Goal: Task Accomplishment & Management: Complete application form

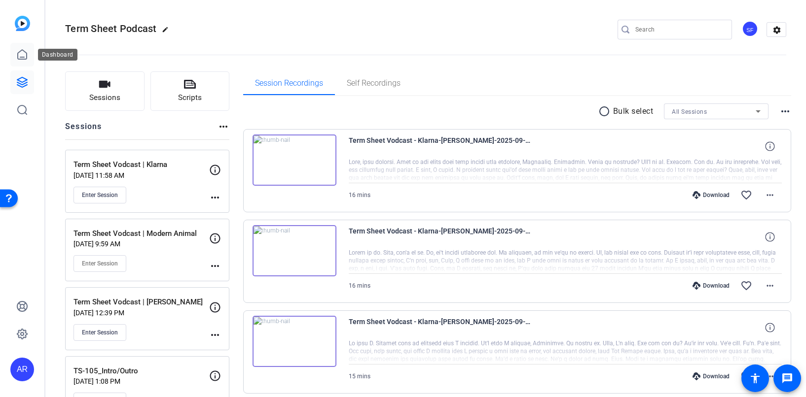
click at [16, 51] on link at bounding box center [22, 55] width 24 height 24
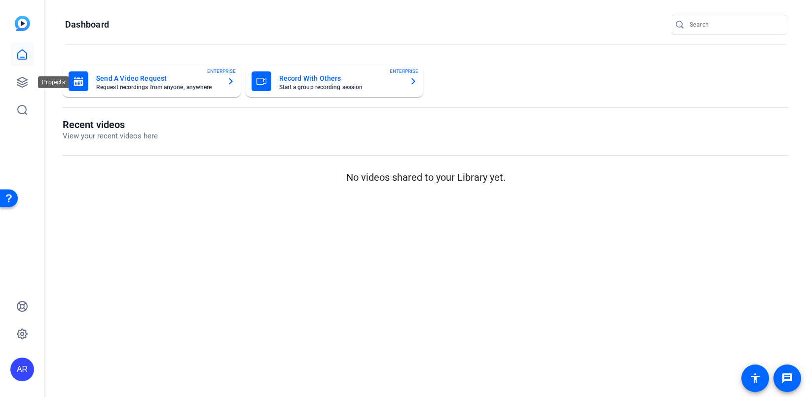
drag, startPoint x: 18, startPoint y: 81, endPoint x: 60, endPoint y: 85, distance: 41.6
click at [18, 81] on icon at bounding box center [22, 82] width 12 height 12
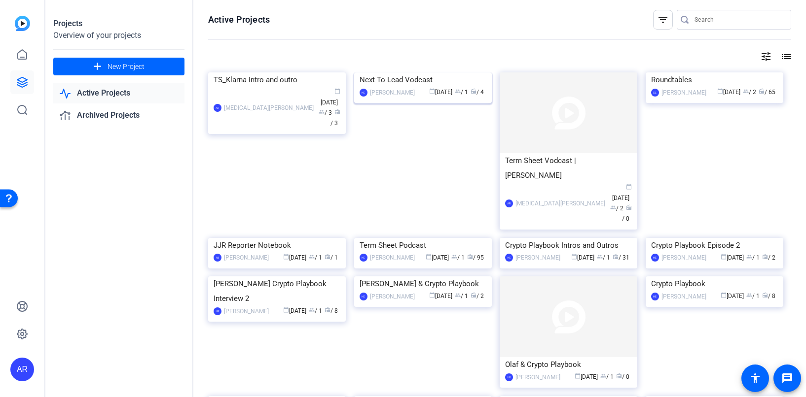
click at [396, 72] on img at bounding box center [423, 72] width 138 height 0
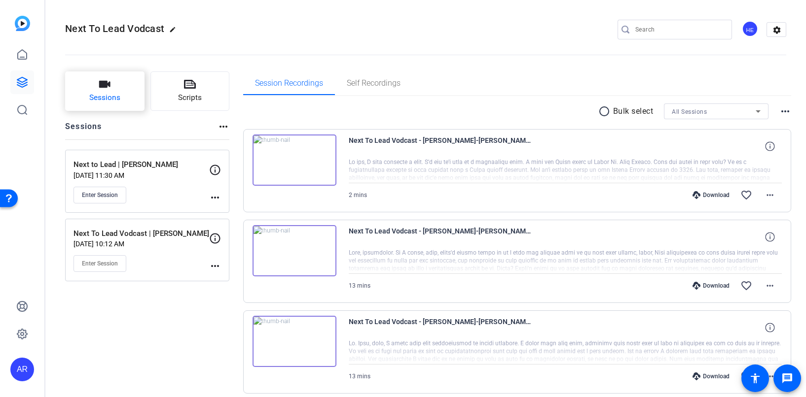
click at [115, 99] on span "Sessions" at bounding box center [104, 97] width 31 height 11
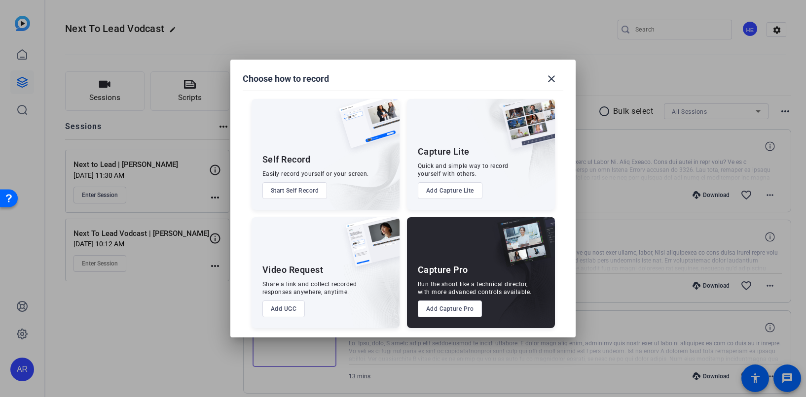
click at [460, 312] on button "Add Capture Pro" at bounding box center [450, 309] width 65 height 17
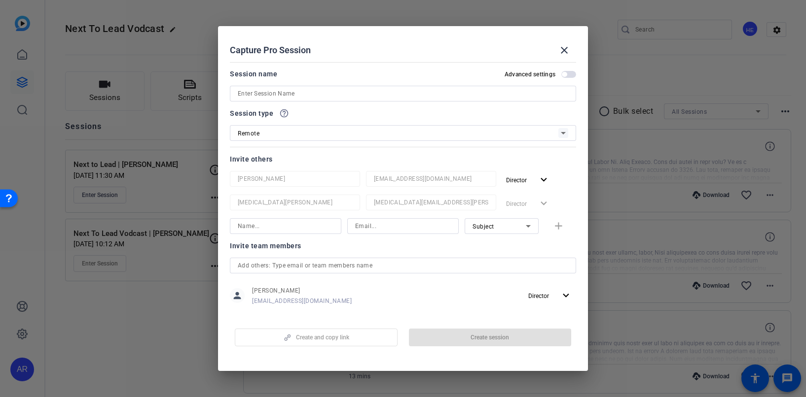
drag, startPoint x: 325, startPoint y: 97, endPoint x: 329, endPoint y: 83, distance: 14.2
click at [325, 97] on input at bounding box center [403, 94] width 330 height 12
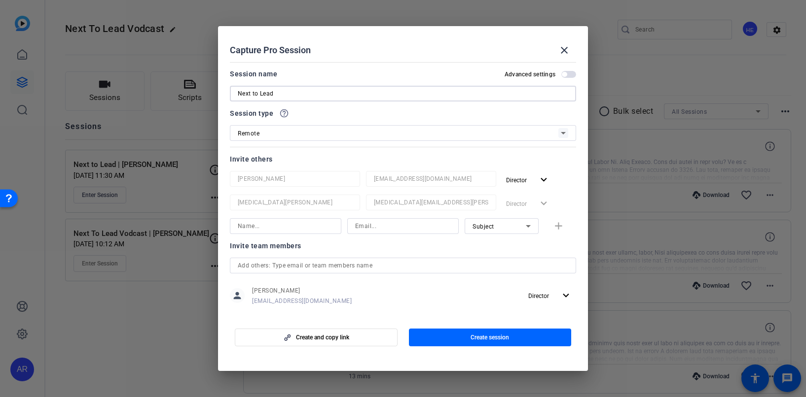
click at [354, 89] on input "Next to Lead" at bounding box center [403, 94] width 330 height 12
type input "Next to Lead | [PERSON_NAME]"
click at [302, 233] on div at bounding box center [286, 226] width 96 height 16
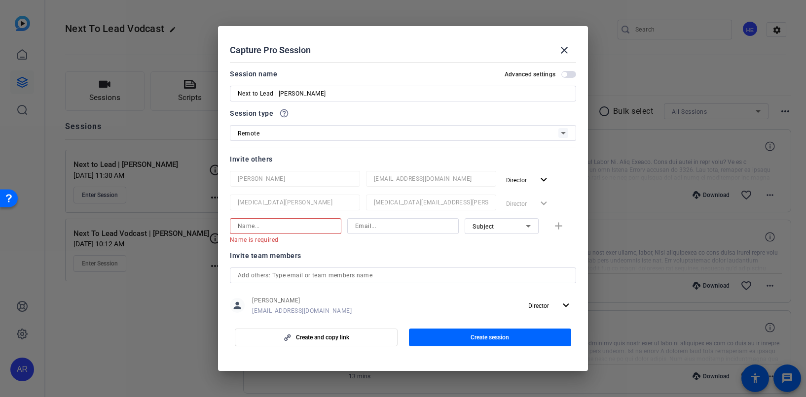
click at [287, 218] on div at bounding box center [286, 226] width 96 height 16
click at [287, 225] on input at bounding box center [286, 226] width 96 height 12
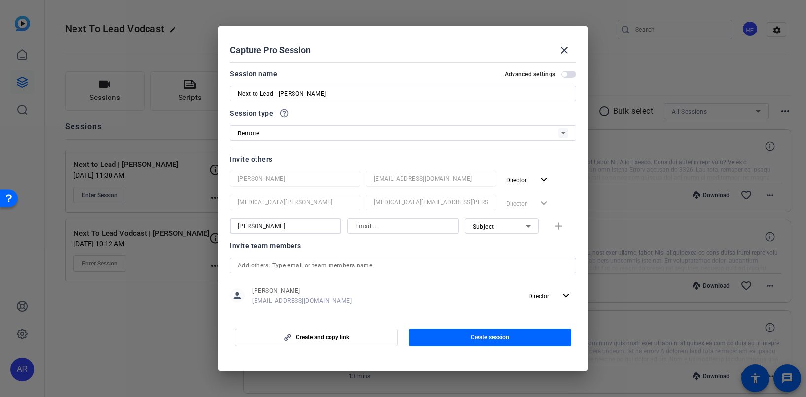
type input "[PERSON_NAME]"
click at [407, 226] on input at bounding box center [403, 226] width 96 height 12
paste input "[EMAIL_ADDRESS][DOMAIN_NAME]"
type input "[EMAIL_ADDRESS][DOMAIN_NAME]"
click at [557, 225] on mat-icon "add" at bounding box center [558, 226] width 12 height 12
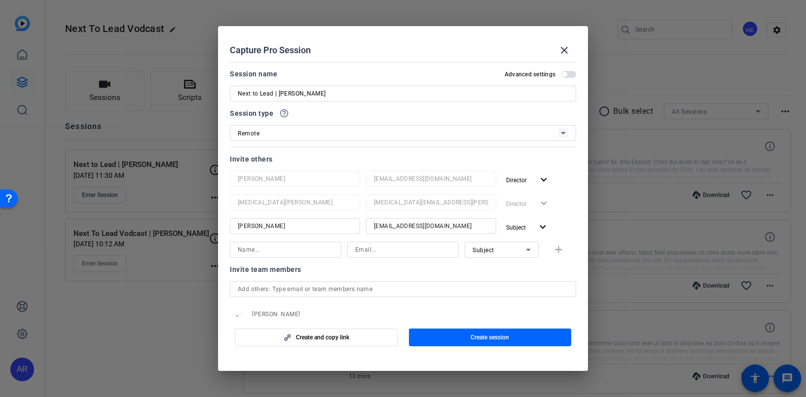
click at [282, 254] on input at bounding box center [286, 250] width 96 height 12
type input "[PERSON_NAME]"
click at [420, 251] on input at bounding box center [403, 250] width 96 height 12
paste input "[PERSON_NAME][EMAIL_ADDRESS][DOMAIN_NAME]"
type input "[PERSON_NAME][EMAIL_ADDRESS][DOMAIN_NAME]"
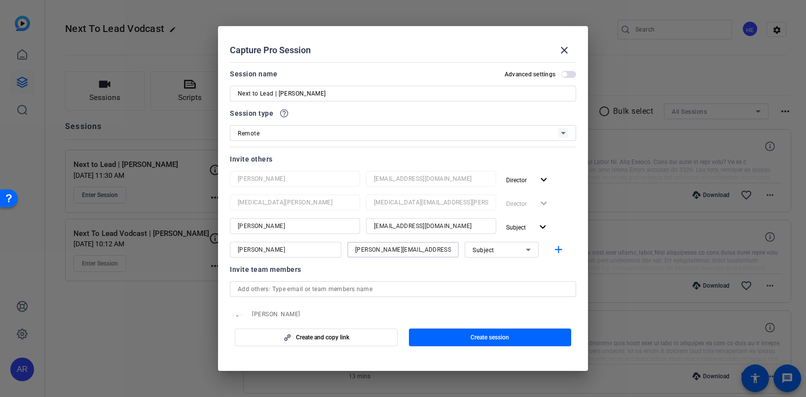
click at [514, 249] on div "Subject" at bounding box center [498, 250] width 53 height 12
click at [522, 304] on mat-option "Subject" at bounding box center [502, 301] width 74 height 16
click at [558, 255] on mat-icon "add" at bounding box center [558, 250] width 12 height 12
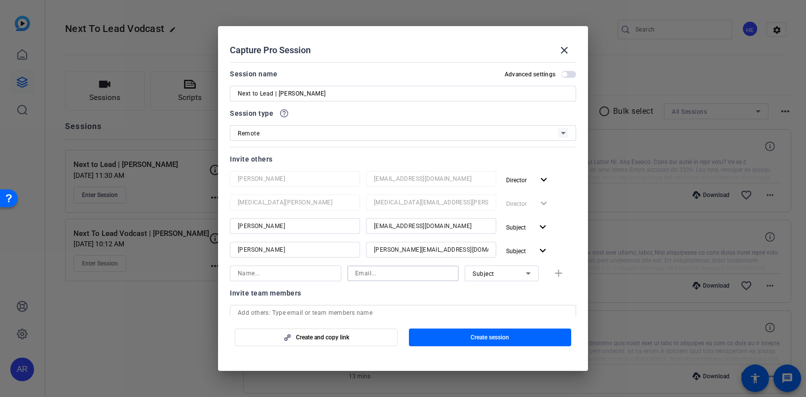
click at [363, 277] on input at bounding box center [403, 274] width 96 height 12
click at [376, 274] on input at bounding box center [403, 274] width 96 height 12
paste input "[EMAIL_ADDRESS][DOMAIN_NAME]"
type input "[EMAIL_ADDRESS][DOMAIN_NAME]"
click at [312, 268] on input at bounding box center [286, 274] width 96 height 12
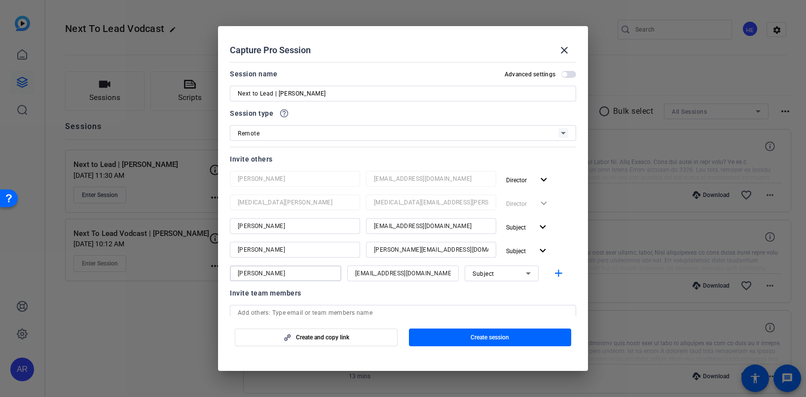
type input "[PERSON_NAME]"
click at [531, 271] on icon at bounding box center [528, 274] width 12 height 12
click at [508, 305] on mat-option "Watcher" at bounding box center [502, 309] width 74 height 16
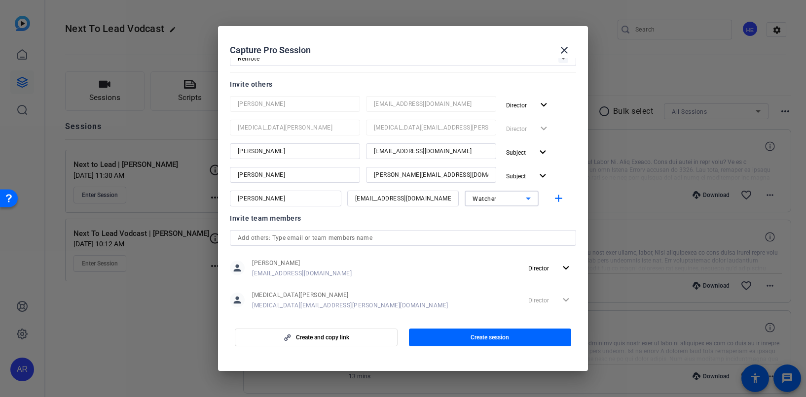
scroll to position [74, 0]
click at [343, 229] on div "Invite team members person [PERSON_NAME] [PERSON_NAME][EMAIL_ADDRESS][DOMAIN_NA…" at bounding box center [403, 268] width 346 height 110
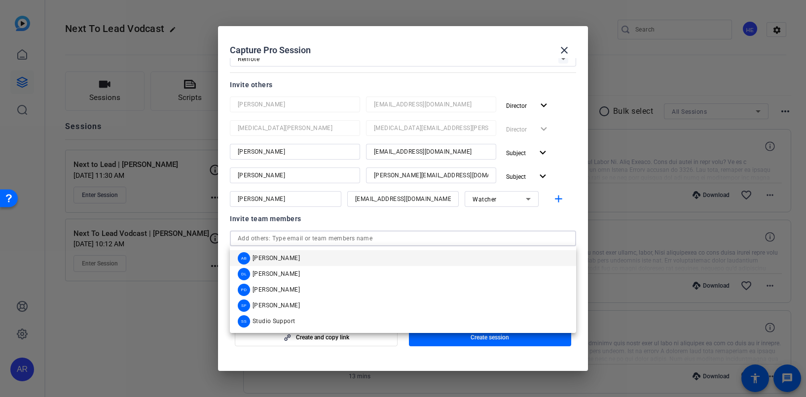
click at [353, 239] on input "text" at bounding box center [403, 239] width 330 height 12
click at [342, 303] on mat-option "SF [PERSON_NAME]" at bounding box center [403, 306] width 346 height 16
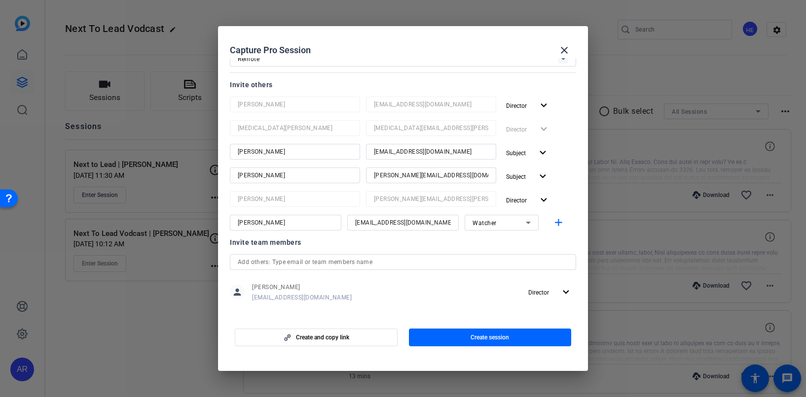
click at [480, 268] on div at bounding box center [403, 262] width 330 height 16
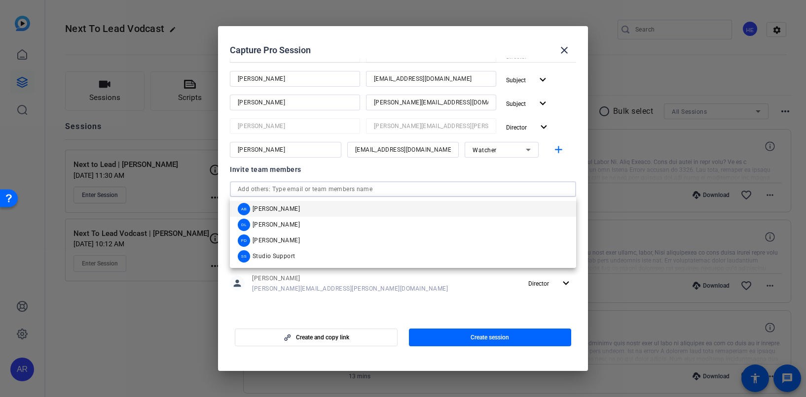
scroll to position [147, 0]
click at [483, 182] on div at bounding box center [403, 190] width 330 height 16
click at [455, 185] on input "text" at bounding box center [403, 190] width 330 height 12
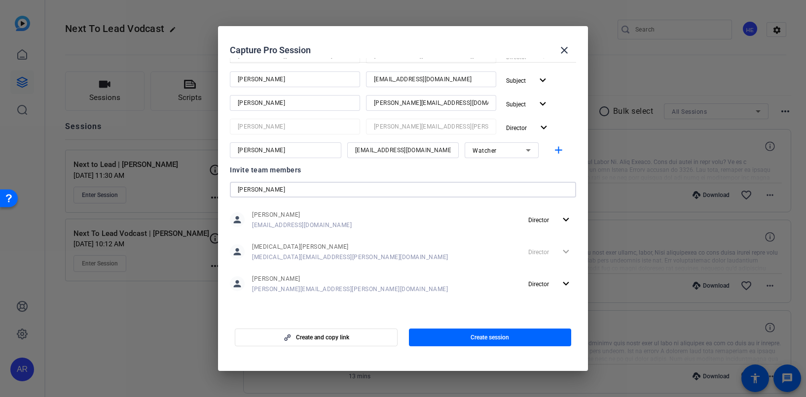
drag, startPoint x: 283, startPoint y: 192, endPoint x: 197, endPoint y: 190, distance: 86.3
click at [197, 190] on div "Choose how to record close Self Record Easily record yourself or your screen. S…" at bounding box center [403, 198] width 806 height 397
paste input "[PERSON_NAME][EMAIL_ADDRESS][PERSON_NAME][DOMAIN_NAME]"
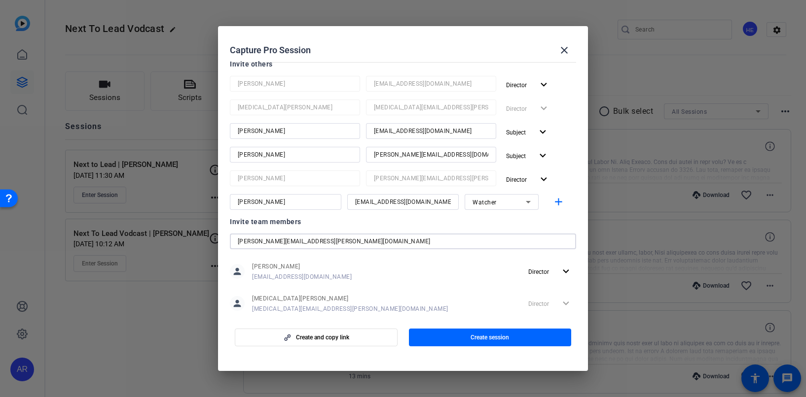
scroll to position [90, 0]
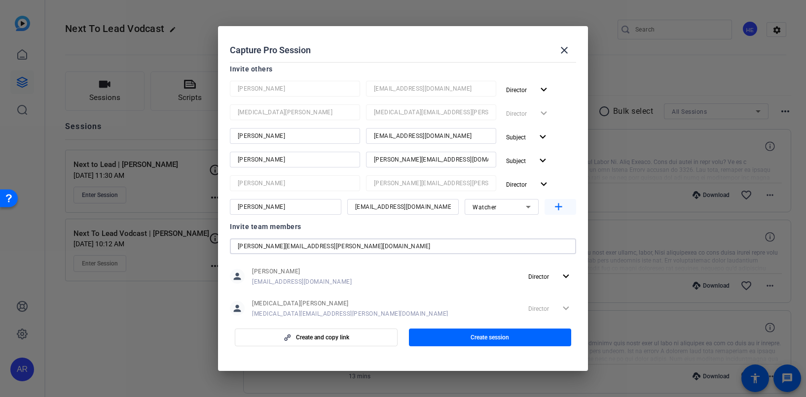
type input "[PERSON_NAME][EMAIL_ADDRESS][PERSON_NAME][DOMAIN_NAME]"
click at [559, 210] on mat-icon "add" at bounding box center [558, 207] width 12 height 12
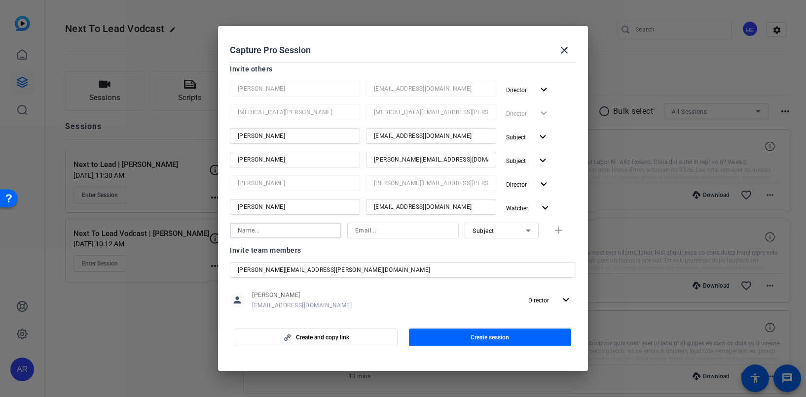
click at [299, 228] on input at bounding box center [286, 231] width 96 height 12
click at [381, 230] on input at bounding box center [403, 231] width 96 height 12
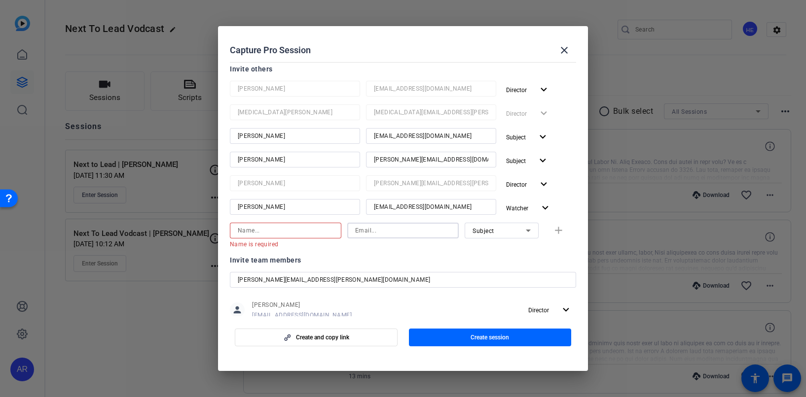
paste input "[PERSON_NAME][EMAIL_ADDRESS][PERSON_NAME][DOMAIN_NAME]"
type input "[PERSON_NAME][EMAIL_ADDRESS][PERSON_NAME][DOMAIN_NAME]"
click at [269, 229] on input at bounding box center [286, 231] width 96 height 12
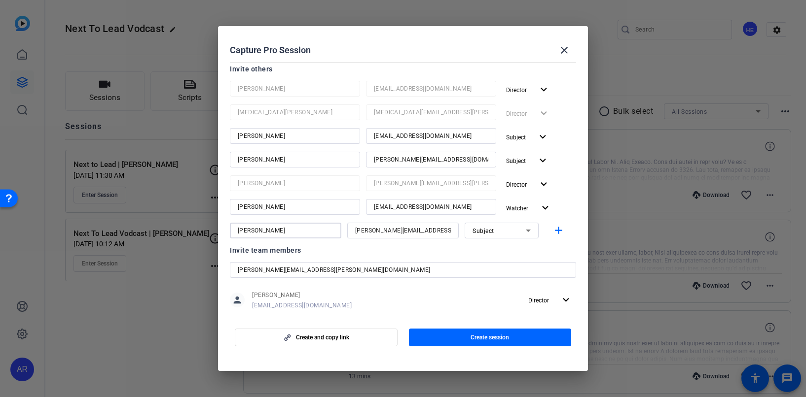
type input "[PERSON_NAME]"
click at [511, 225] on div "Subject" at bounding box center [498, 231] width 53 height 12
click at [500, 269] on mat-option "Watcher" at bounding box center [502, 266] width 74 height 16
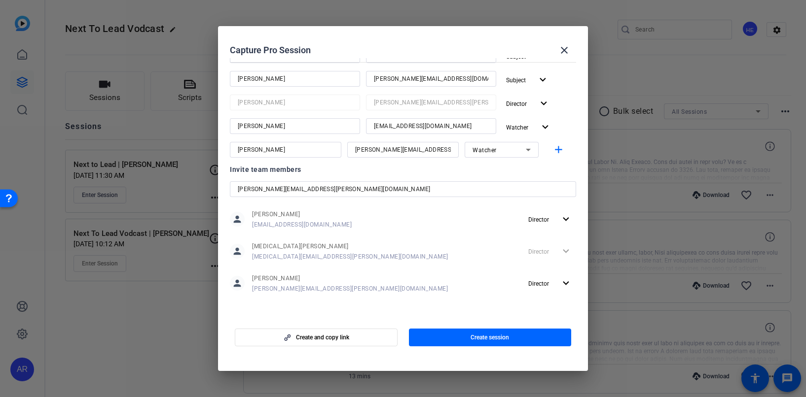
scroll to position [0, 0]
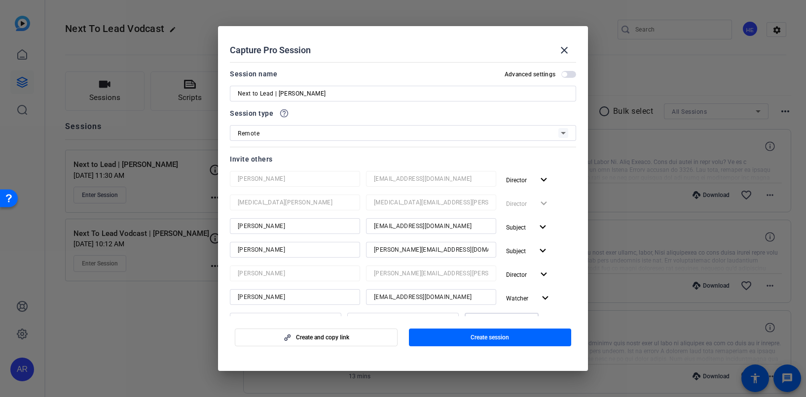
click at [564, 75] on span "button" at bounding box center [564, 74] width 5 height 5
click at [573, 75] on span "button" at bounding box center [571, 74] width 5 height 5
click at [572, 72] on span "button" at bounding box center [568, 74] width 15 height 7
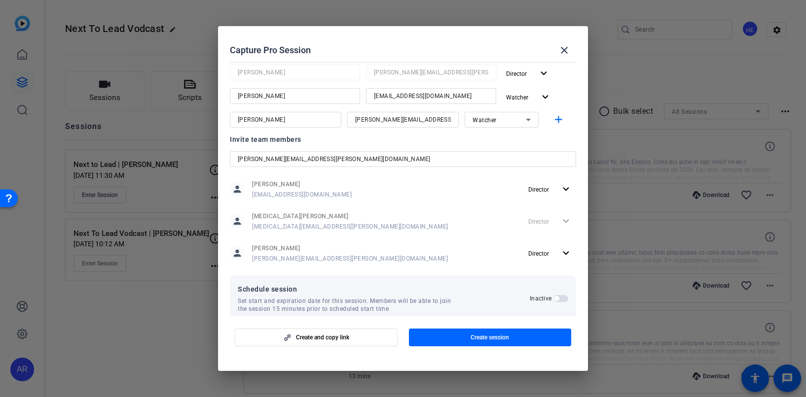
scroll to position [216, 0]
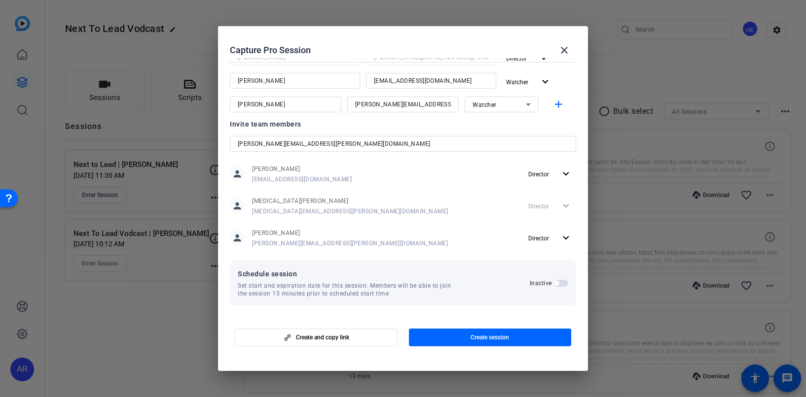
click at [555, 283] on span "button" at bounding box center [556, 283] width 5 height 5
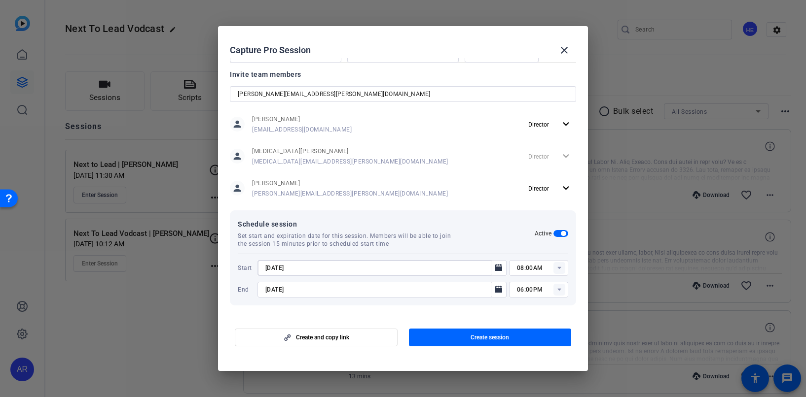
click at [353, 264] on input "[DATE]" at bounding box center [376, 268] width 223 height 12
click at [493, 269] on mat-icon "Open calendar" at bounding box center [499, 268] width 12 height 12
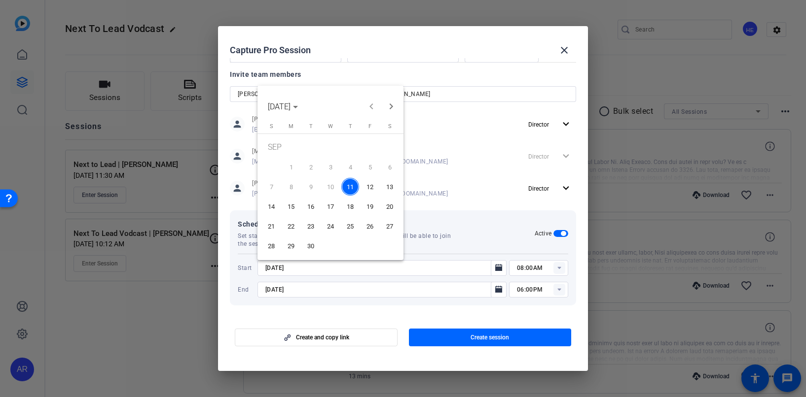
click at [309, 207] on span "16" at bounding box center [311, 207] width 18 height 18
type input "[DATE]"
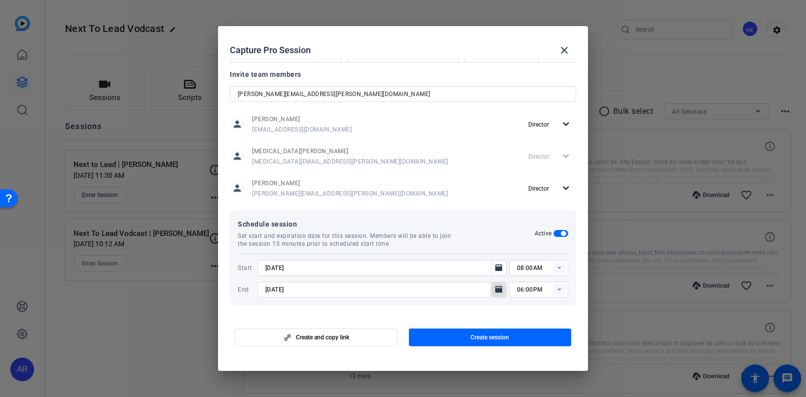
click at [496, 287] on icon "Open calendar" at bounding box center [498, 289] width 7 height 7
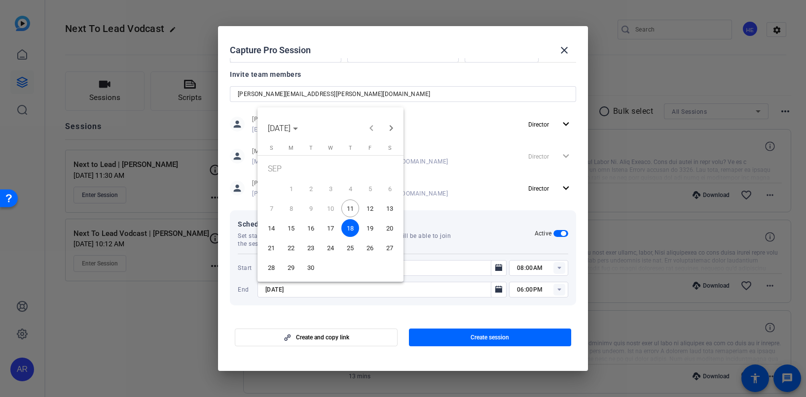
click at [307, 229] on span "16" at bounding box center [311, 228] width 18 height 18
type input "[DATE]"
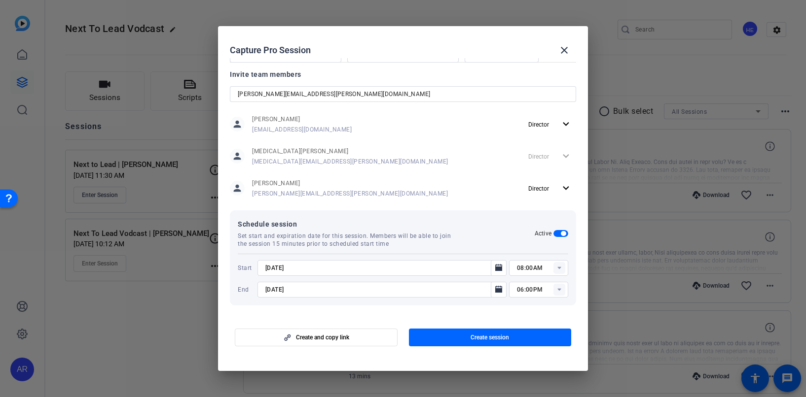
click at [559, 272] on rect at bounding box center [559, 268] width 12 height 12
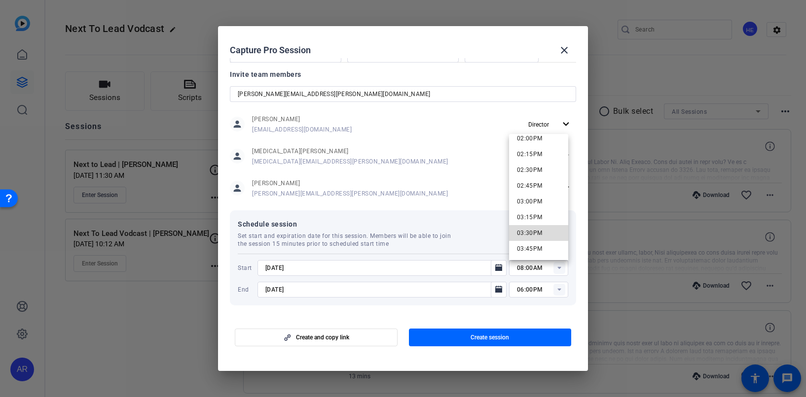
click at [542, 236] on mat-option "03:30PM" at bounding box center [538, 233] width 59 height 16
type input "03:30PM"
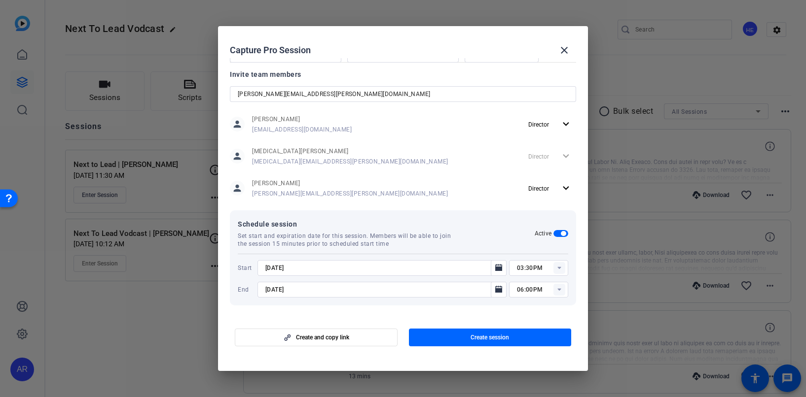
click at [560, 290] on rect at bounding box center [559, 290] width 12 height 12
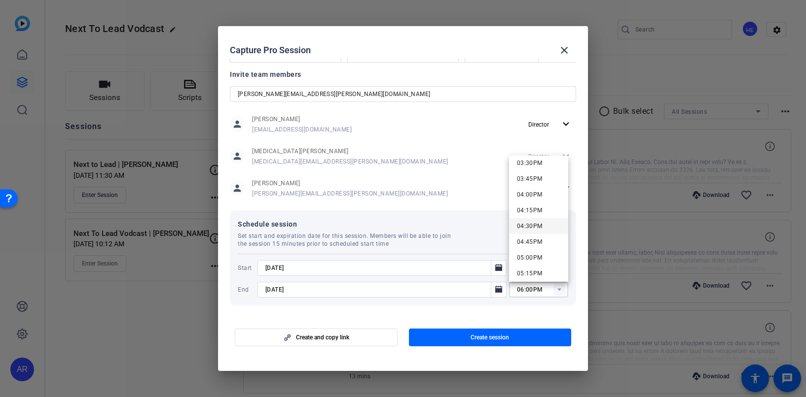
scroll to position [983, 0]
click at [540, 221] on span "04:30PM" at bounding box center [530, 226] width 26 height 12
type input "04:30PM"
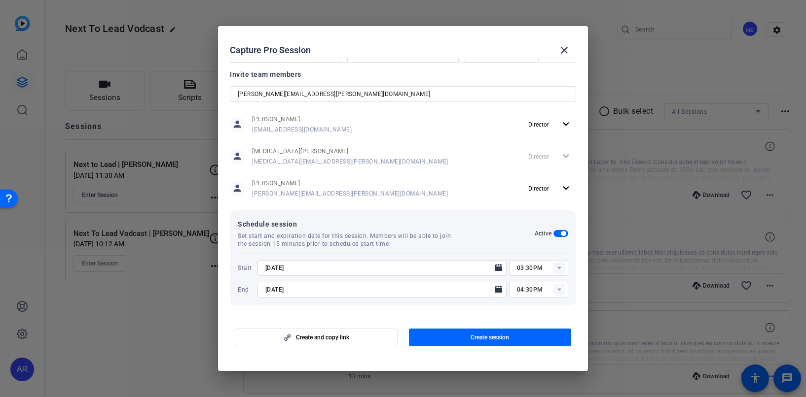
click at [559, 271] on rect at bounding box center [559, 268] width 12 height 12
click at [461, 209] on div "Invite team members [PERSON_NAME][EMAIL_ADDRESS][PERSON_NAME][DOMAIN_NAME] pers…" at bounding box center [403, 140] width 346 height 142
click at [562, 265] on rect at bounding box center [559, 268] width 12 height 12
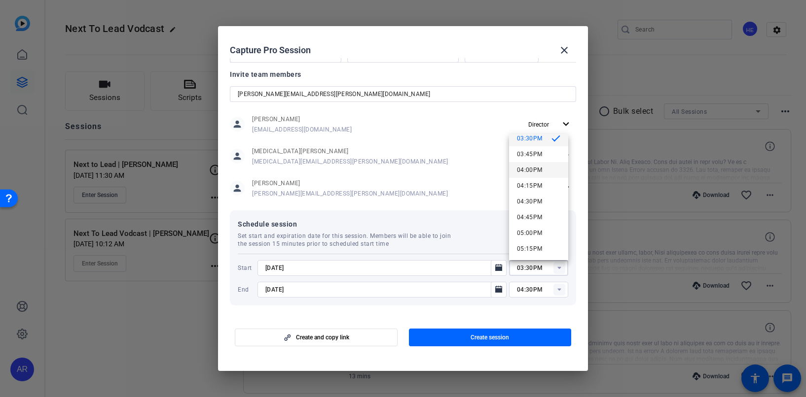
scroll to position [984, 0]
click at [542, 153] on mat-option "03:45PM" at bounding box center [538, 156] width 59 height 16
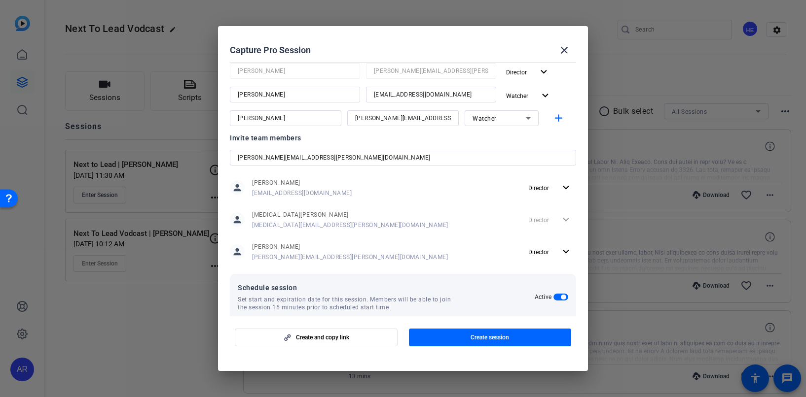
scroll to position [266, 0]
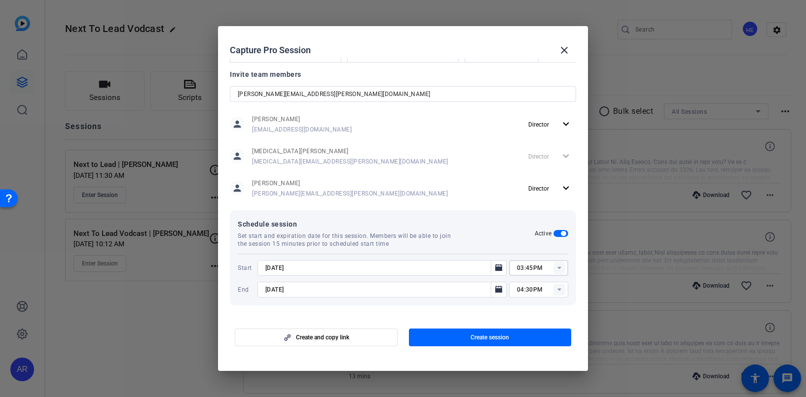
click at [519, 267] on input "03:45PM" at bounding box center [542, 268] width 51 height 12
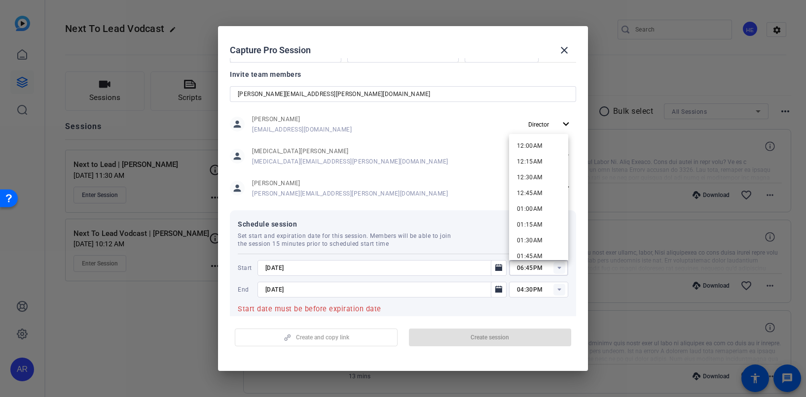
type input "06:45PM"
click at [525, 289] on input "04:30PM" at bounding box center [542, 290] width 51 height 12
click at [557, 327] on div "Create and copy link Create session" at bounding box center [403, 334] width 346 height 25
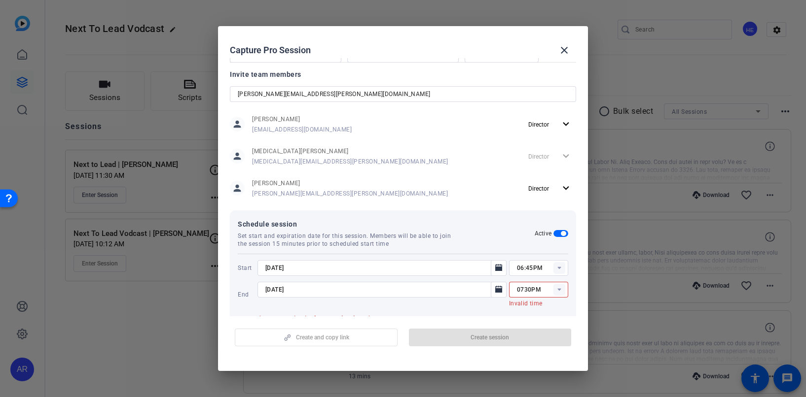
click at [523, 289] on input "0730PM" at bounding box center [542, 290] width 51 height 12
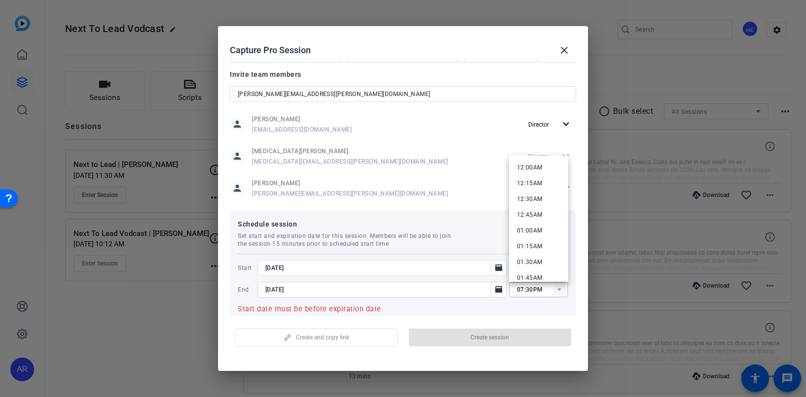
type input "07:30PM"
click at [504, 319] on mat-dialog-actions "Create and copy link Create session" at bounding box center [403, 336] width 370 height 39
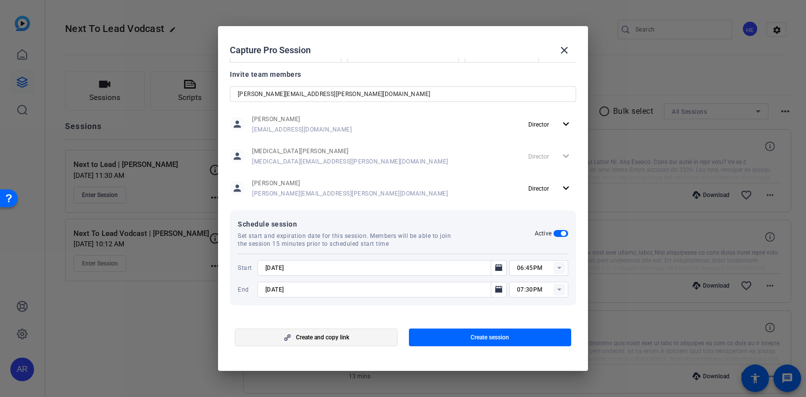
click at [370, 340] on span "button" at bounding box center [316, 338] width 162 height 24
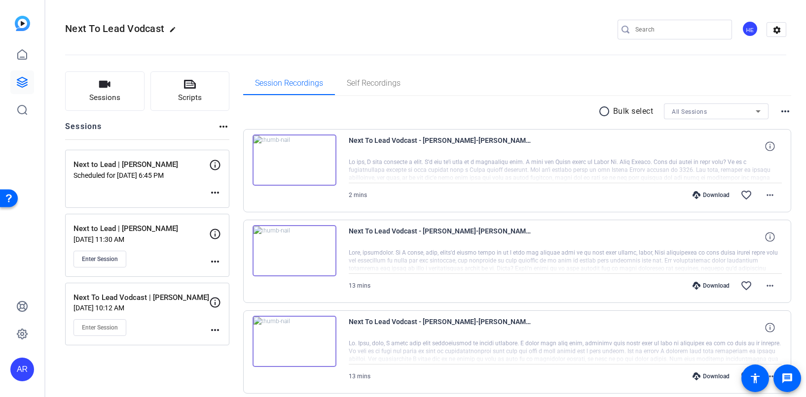
click at [215, 191] on mat-icon "more_horiz" at bounding box center [215, 193] width 12 height 12
click at [238, 208] on span "Edit Session" at bounding box center [239, 208] width 45 height 12
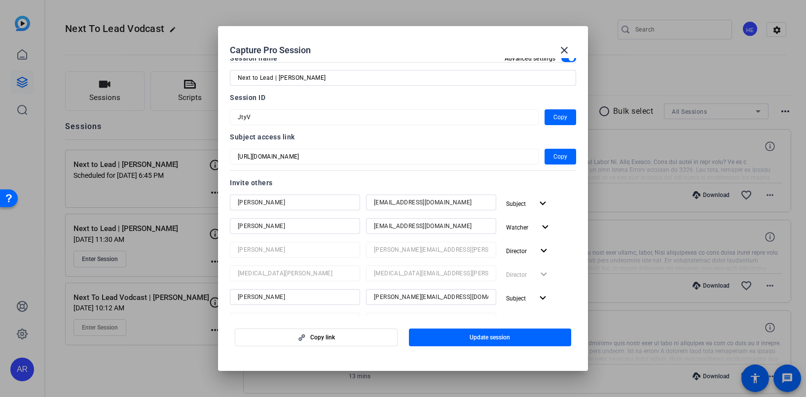
scroll to position [15, 0]
click at [563, 156] on span "Copy" at bounding box center [560, 158] width 14 height 12
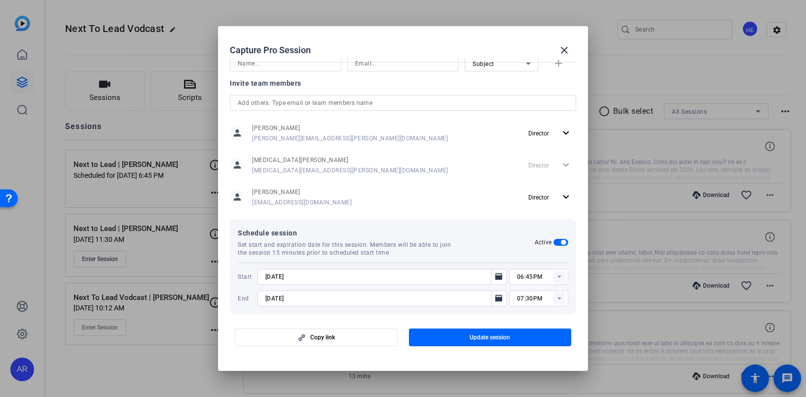
scroll to position [0, 0]
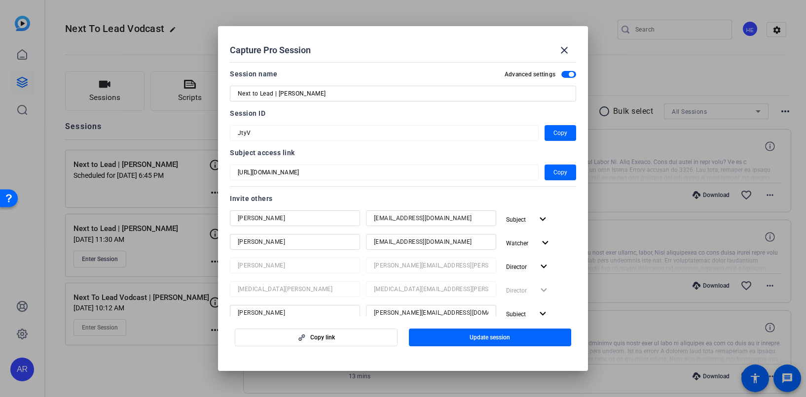
click at [227, 132] on mat-dialog-content "Session name Advanced settings Next to Lead | [PERSON_NAME] Session ID JtyV Cop…" at bounding box center [403, 187] width 370 height 258
click at [560, 135] on span "Copy" at bounding box center [560, 133] width 14 height 12
